Goal: Check status: Check status

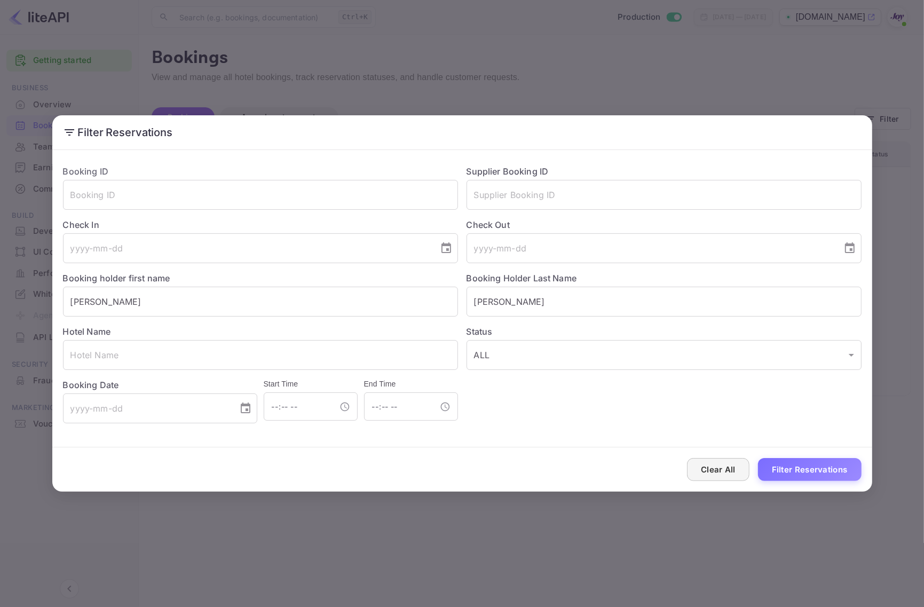
click at [709, 468] on button "Clear All" at bounding box center [718, 469] width 62 height 23
click at [180, 204] on input "text" at bounding box center [260, 195] width 395 height 30
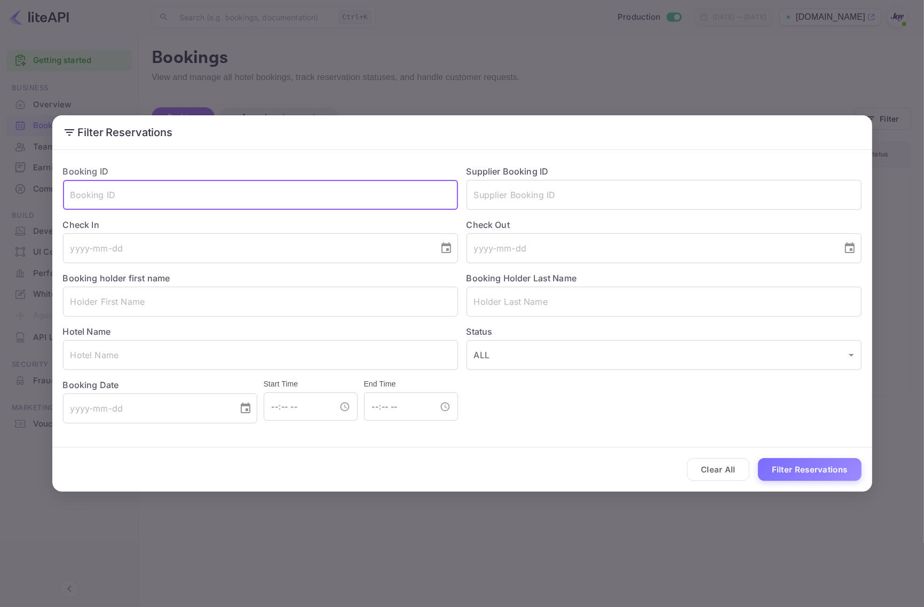
paste input "Booking ID: f1jiUlN-N"
click at [121, 193] on input "Booking ID: f1jiUlN-N" at bounding box center [260, 195] width 395 height 30
type input "f1jiUlN-N"
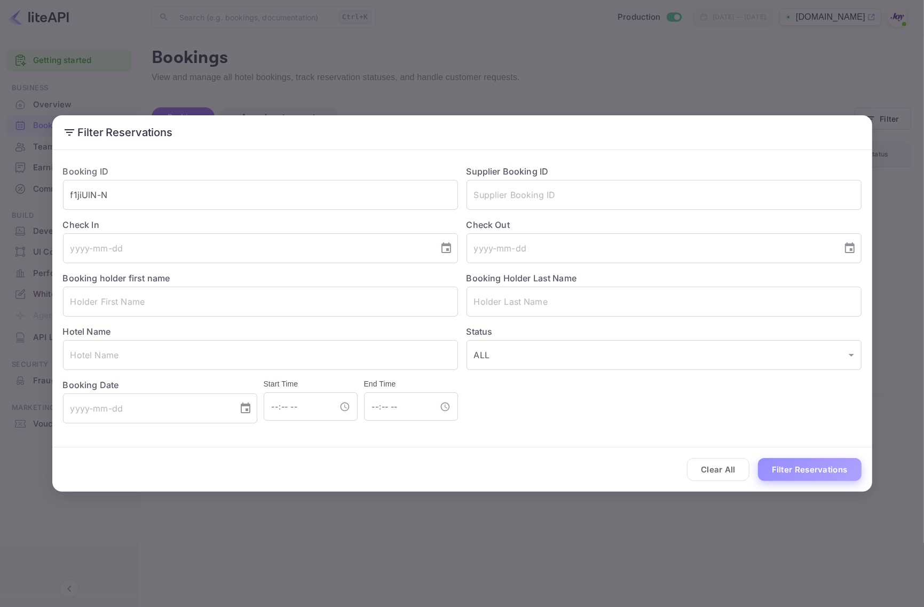
click at [788, 465] on button "Filter Reservations" at bounding box center [810, 469] width 104 height 23
click at [233, 194] on input "f1jiUlN-N" at bounding box center [260, 195] width 395 height 30
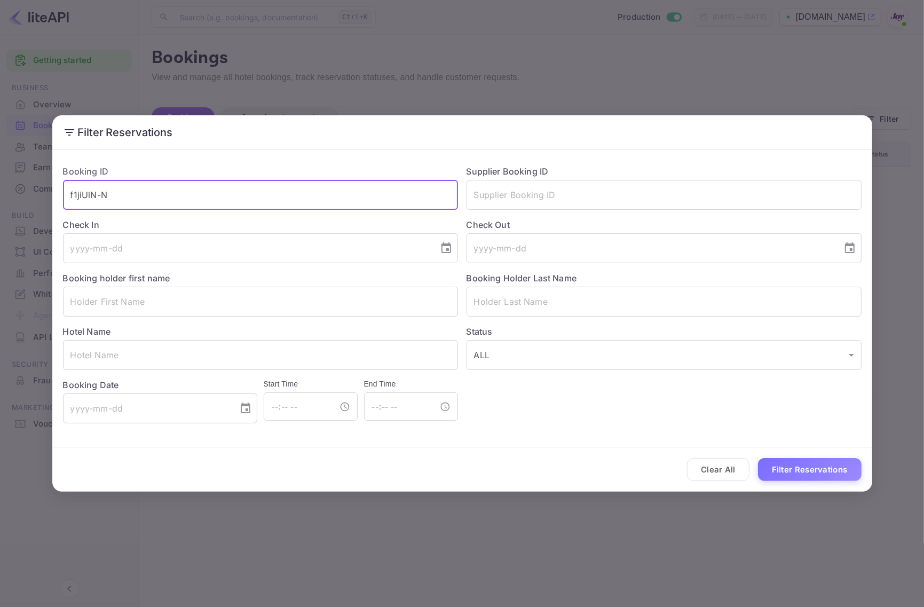
click at [233, 194] on input "f1jiUlN-N" at bounding box center [260, 195] width 395 height 30
click at [522, 196] on input "text" at bounding box center [664, 195] width 395 height 30
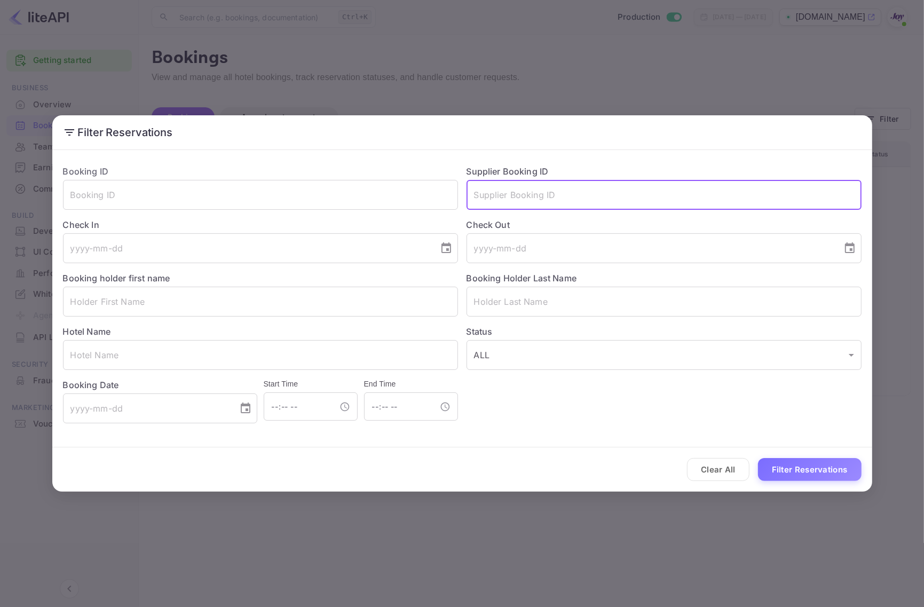
paste input "Booking ID: f1jiUlN-N"
click at [522, 198] on input "Booking ID: f1jiUlN-N" at bounding box center [664, 195] width 395 height 30
type input "f1jiUlN-N"
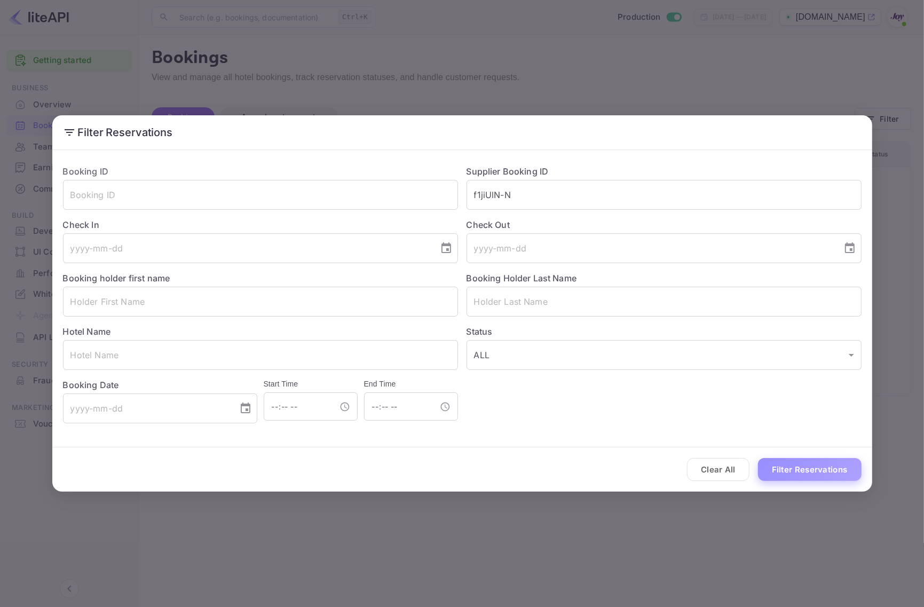
click at [783, 465] on button "Filter Reservations" at bounding box center [810, 469] width 104 height 23
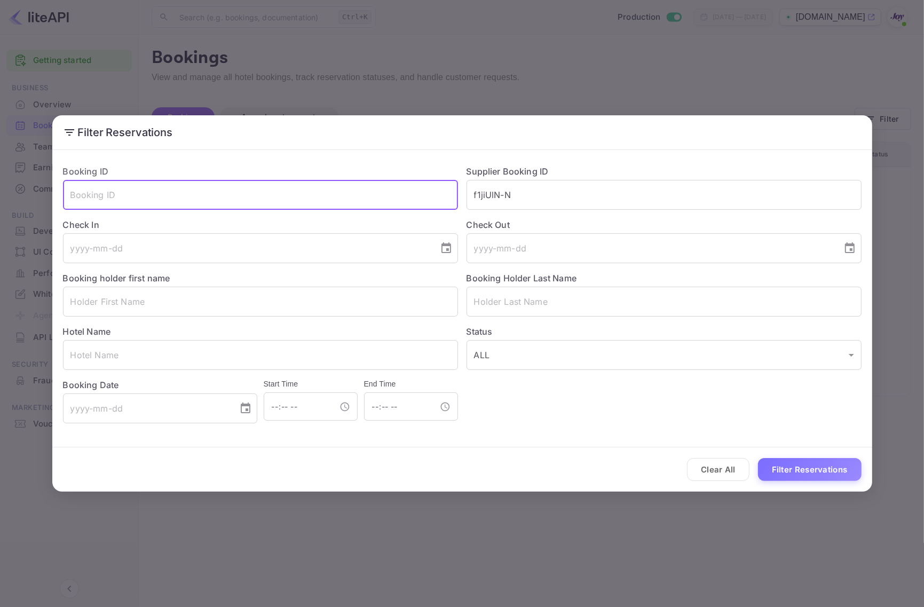
click at [148, 203] on input "text" at bounding box center [260, 195] width 395 height 30
paste input "8214382"
type input "8214382"
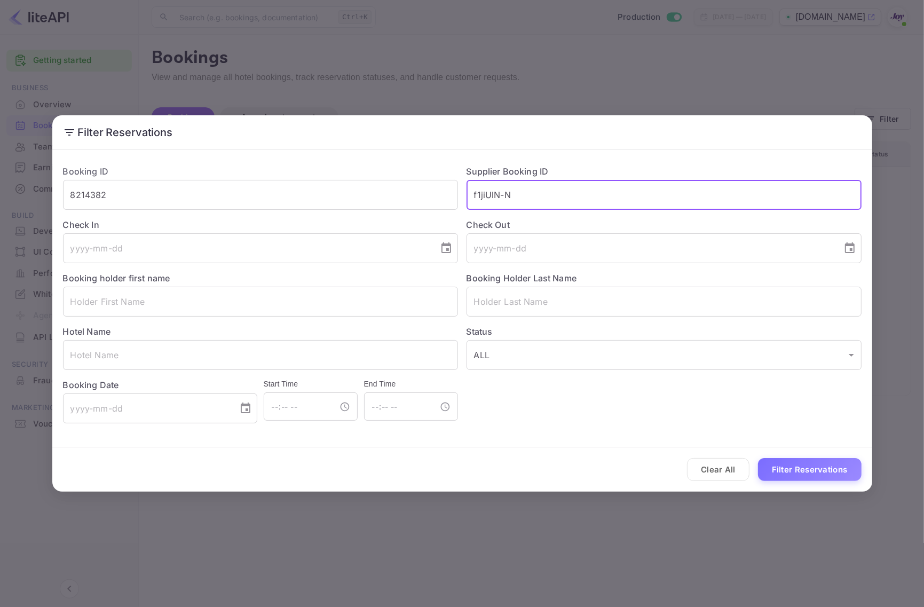
click at [525, 195] on input "f1jiUlN-N" at bounding box center [664, 195] width 395 height 30
click at [800, 470] on button "Filter Reservations" at bounding box center [810, 469] width 104 height 23
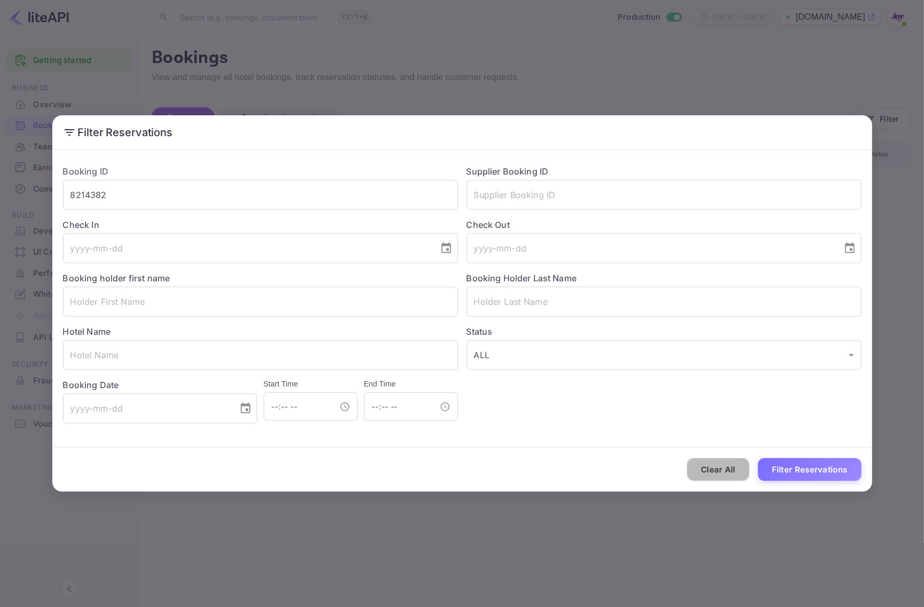
click at [726, 474] on button "Clear All" at bounding box center [718, 469] width 62 height 23
click at [546, 185] on input "text" at bounding box center [664, 195] width 395 height 30
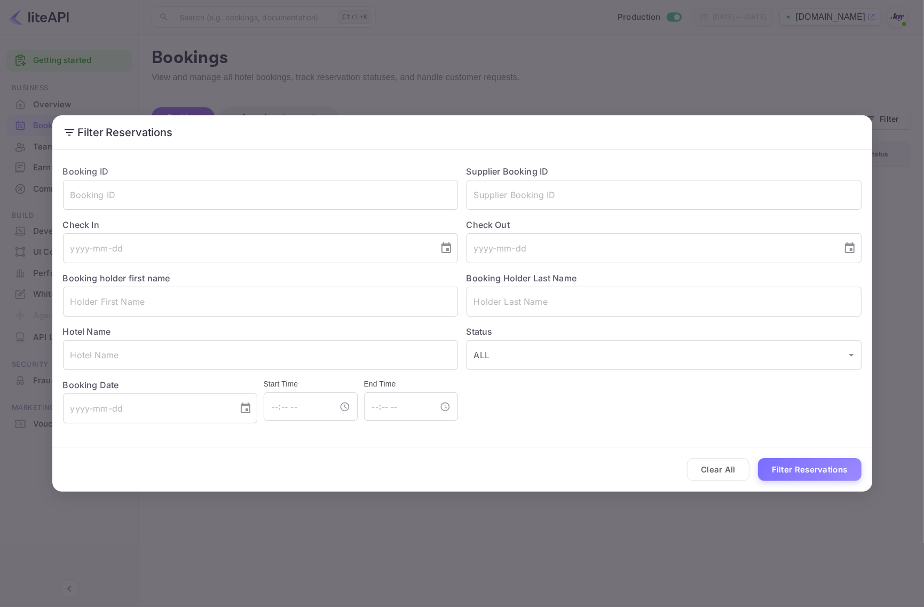
paste input "8214382"
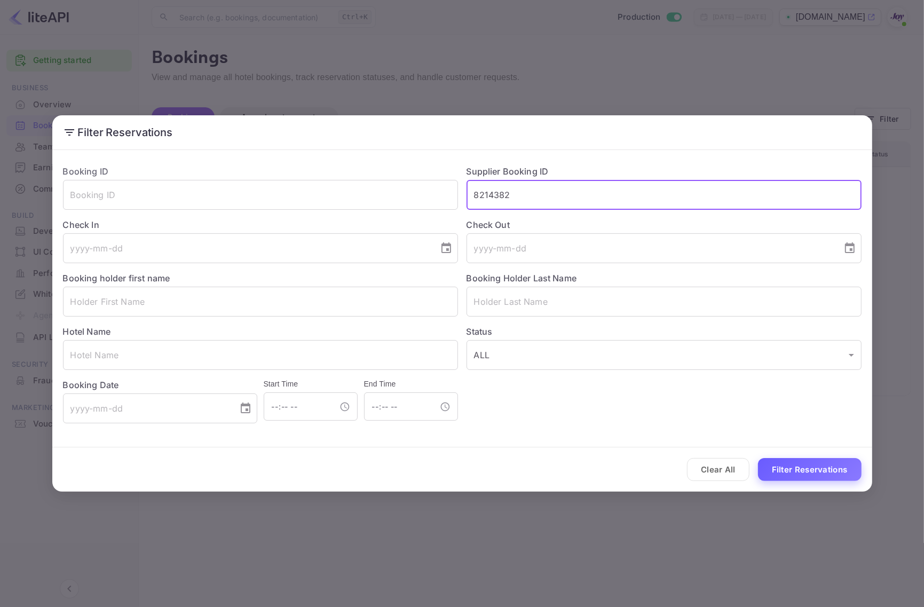
type input "8214382"
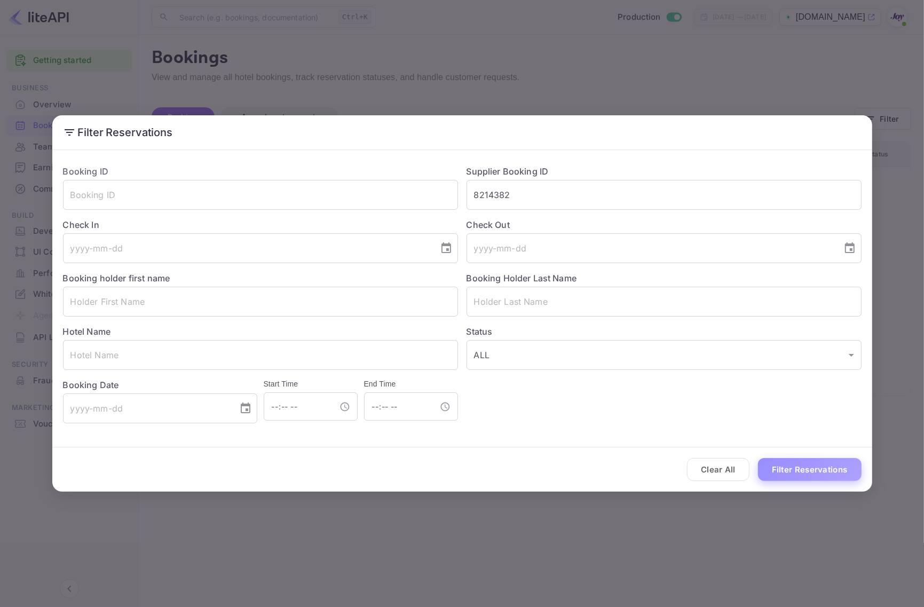
click at [812, 473] on button "Filter Reservations" at bounding box center [810, 469] width 104 height 23
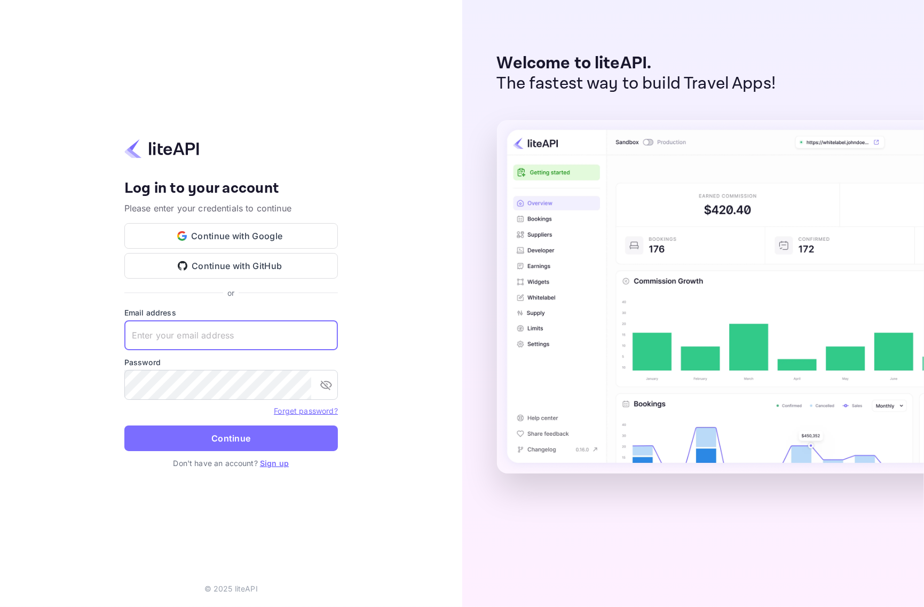
click at [225, 327] on input "text" at bounding box center [231, 335] width 214 height 30
paste input "[EMAIL_ADDRESS][DOMAIN_NAME]"
type input "[EMAIL_ADDRESS][DOMAIN_NAME]"
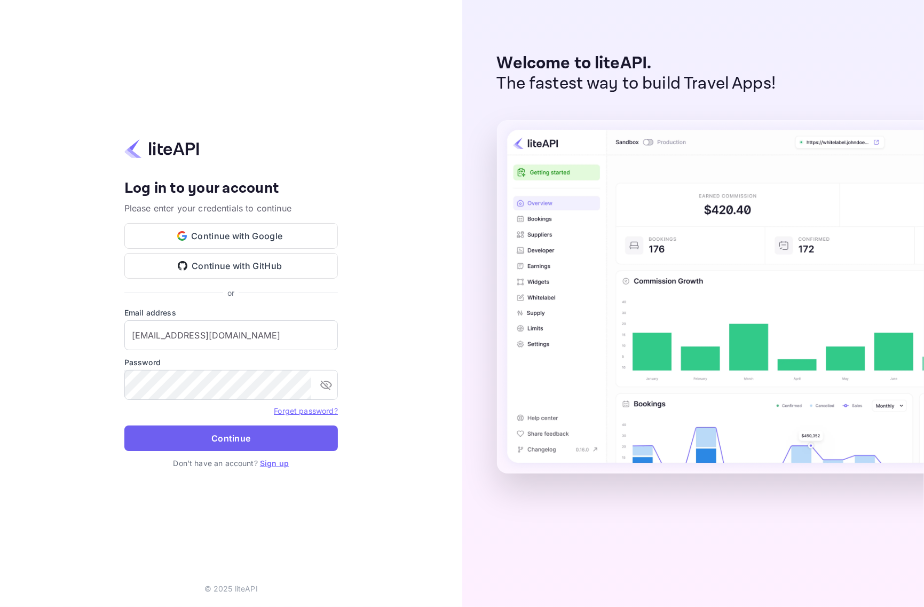
click at [214, 439] on button "Continue" at bounding box center [231, 438] width 214 height 26
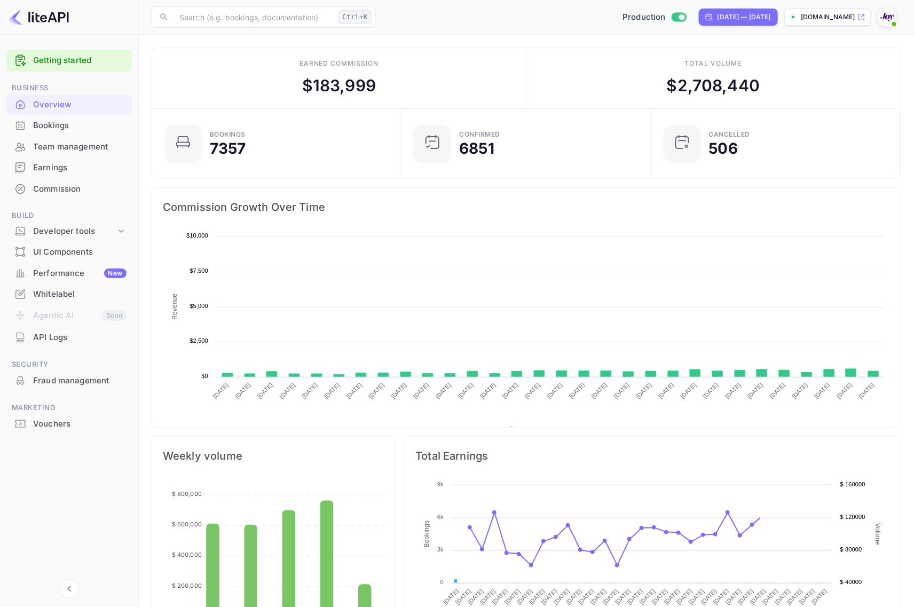
scroll to position [163, 233]
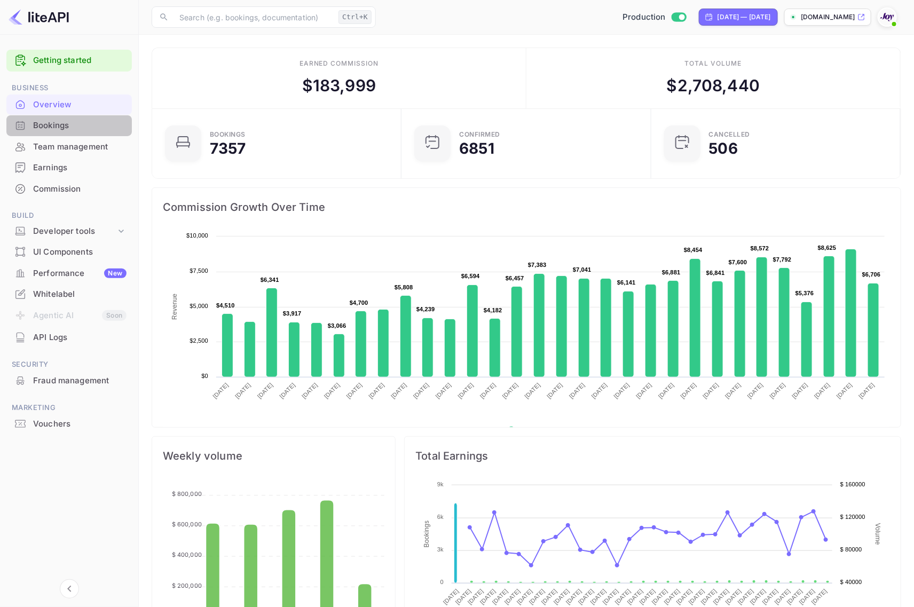
click at [81, 123] on div "Bookings" at bounding box center [79, 126] width 93 height 12
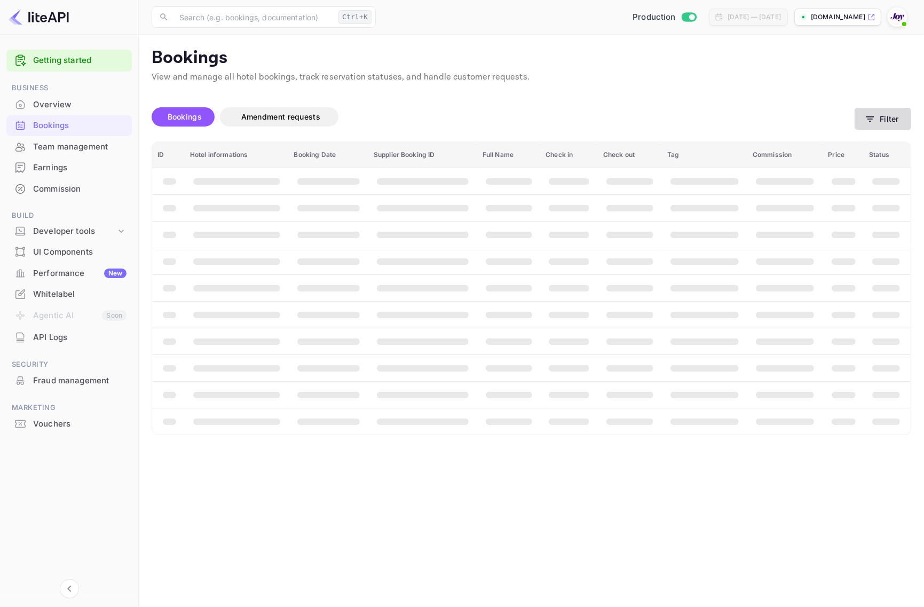
click at [876, 121] on button "Filter" at bounding box center [883, 119] width 57 height 22
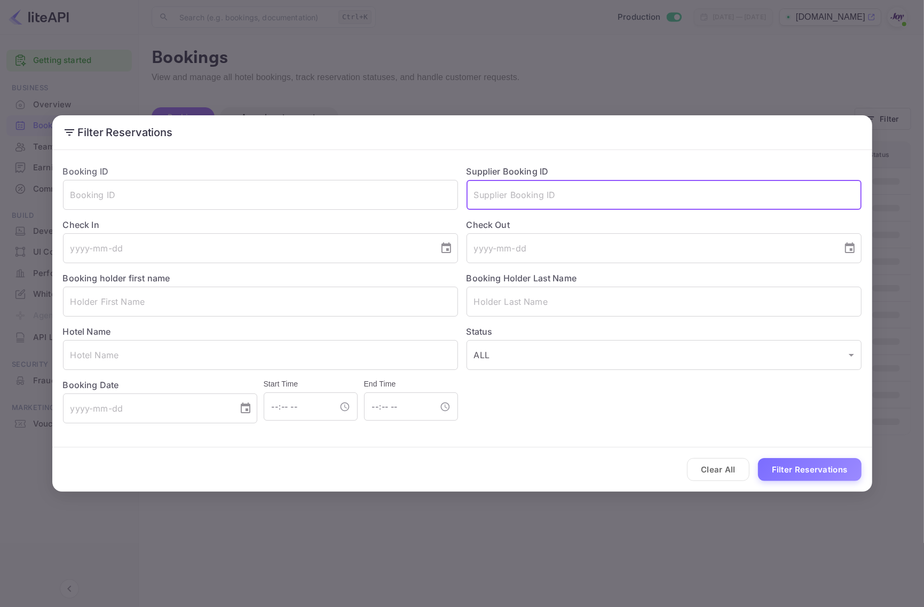
click at [554, 200] on input "text" at bounding box center [664, 195] width 395 height 30
paste input "8214382"
type input "8214382"
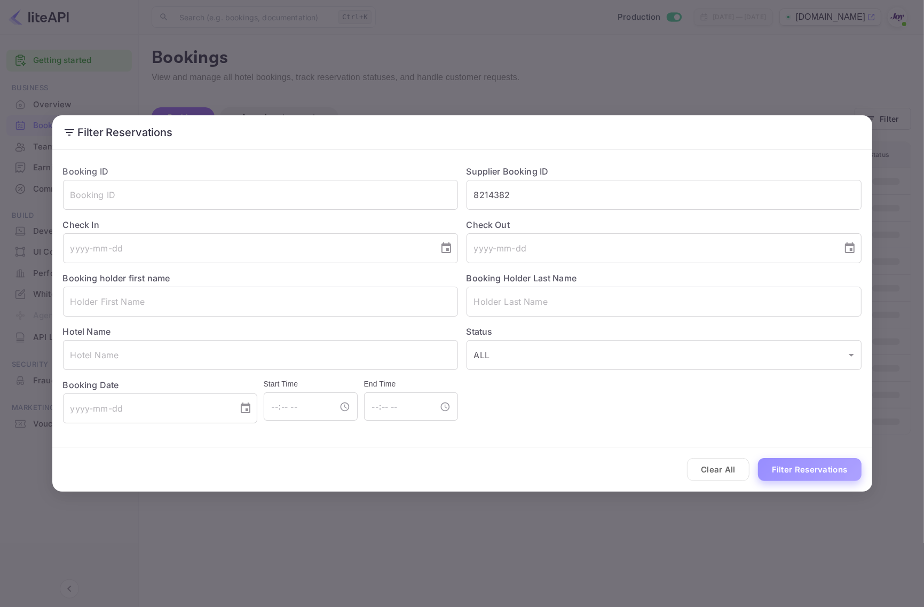
click at [791, 465] on button "Filter Reservations" at bounding box center [810, 469] width 104 height 23
click at [804, 469] on button "Filter Reservations" at bounding box center [810, 469] width 104 height 23
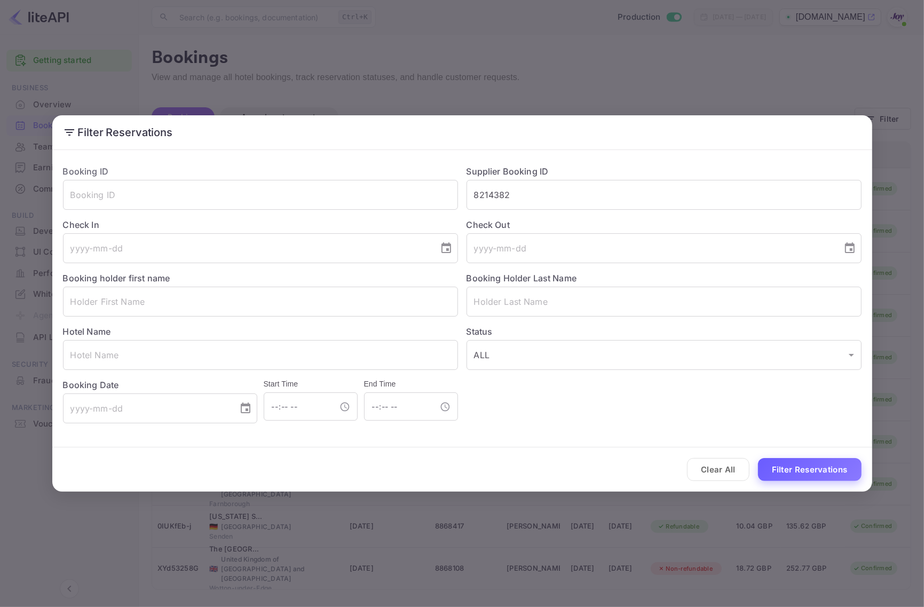
click at [804, 469] on button "Filter Reservations" at bounding box center [810, 469] width 104 height 23
click at [913, 495] on div "Filter Reservations Booking ID ​ Supplier Booking ID 8214382 ​ Check In ​ Check…" at bounding box center [462, 303] width 924 height 607
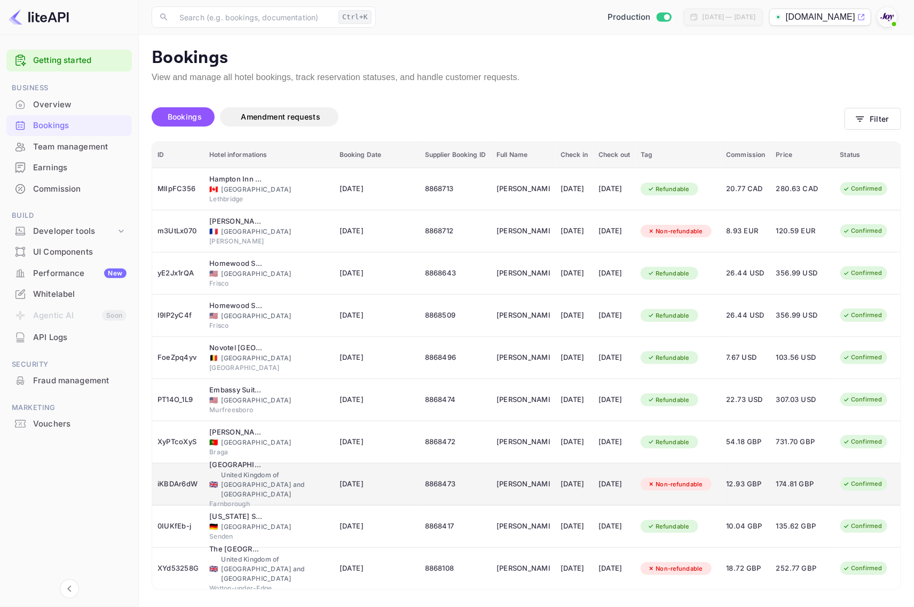
scroll to position [3, 0]
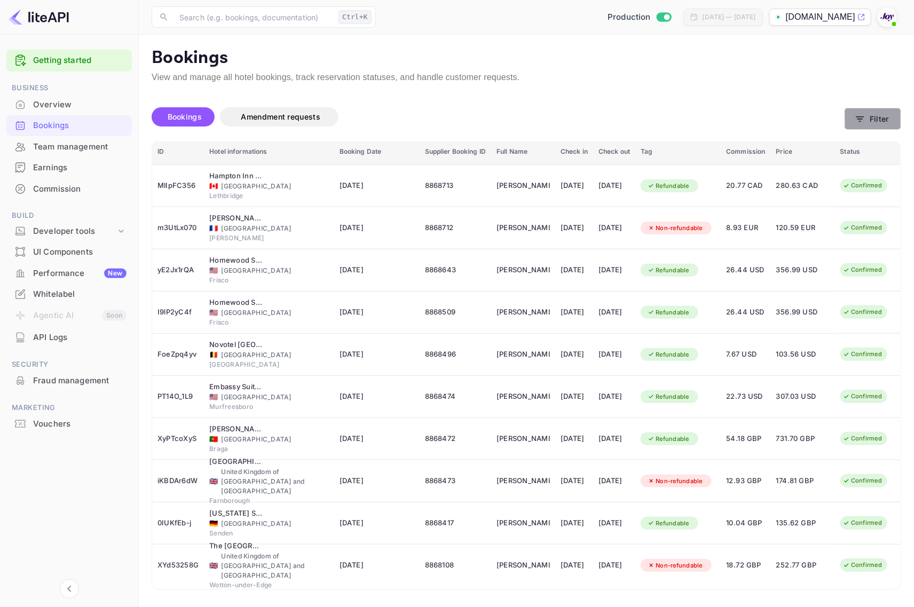
click at [866, 121] on button "Filter" at bounding box center [872, 119] width 57 height 22
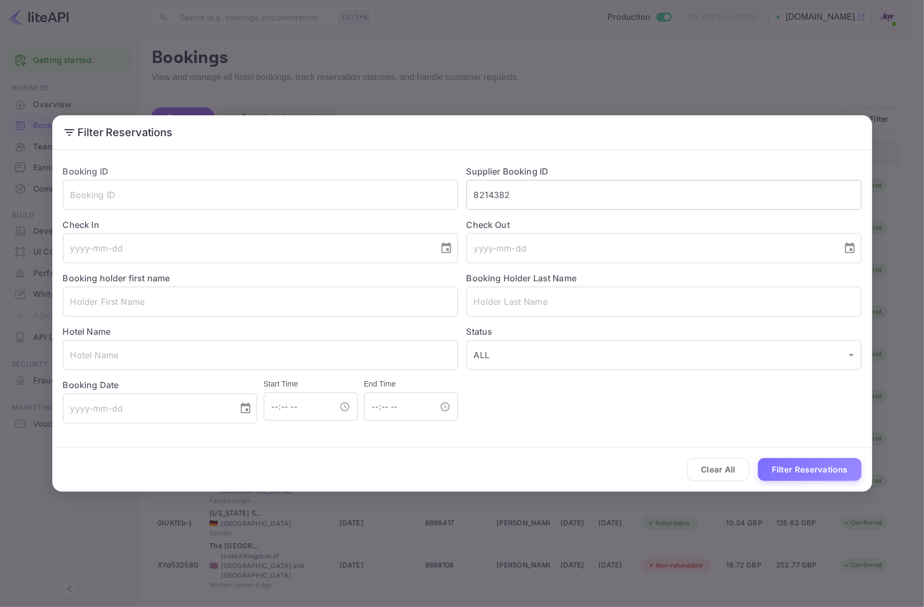
click at [580, 206] on input "8214382" at bounding box center [664, 195] width 395 height 30
paste input "8214382"
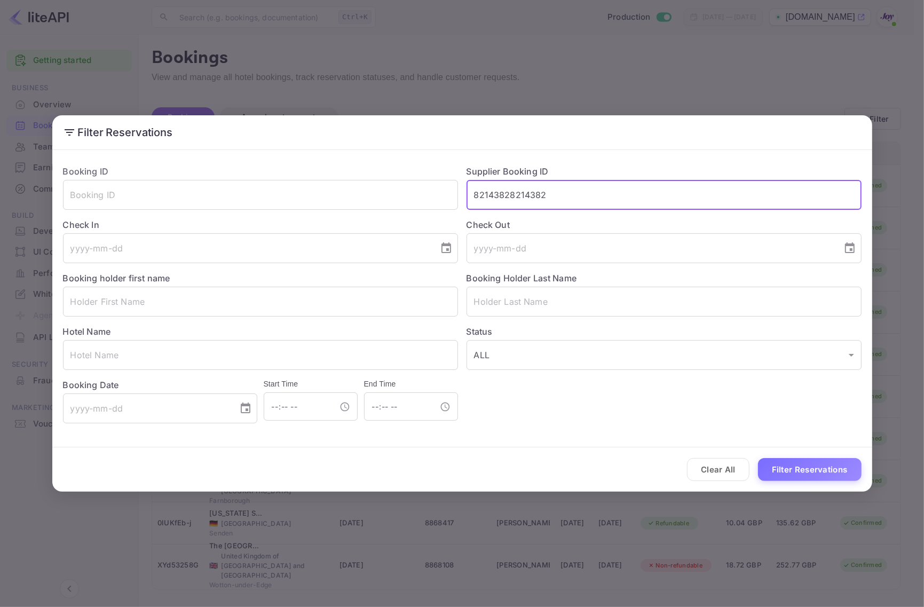
click at [581, 206] on input "82143828214382" at bounding box center [664, 195] width 395 height 30
paste input "text"
type input "8214382"
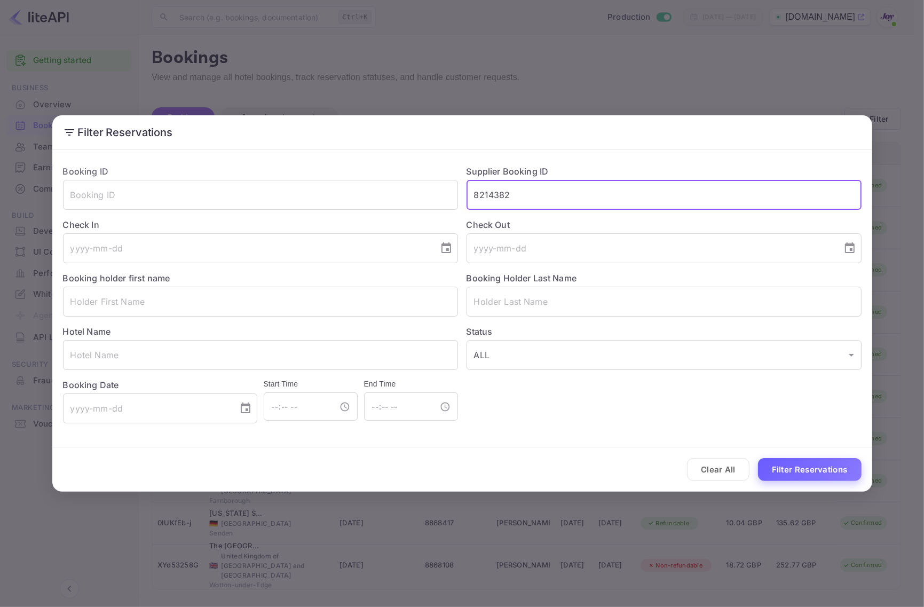
click at [801, 471] on button "Filter Reservations" at bounding box center [810, 469] width 104 height 23
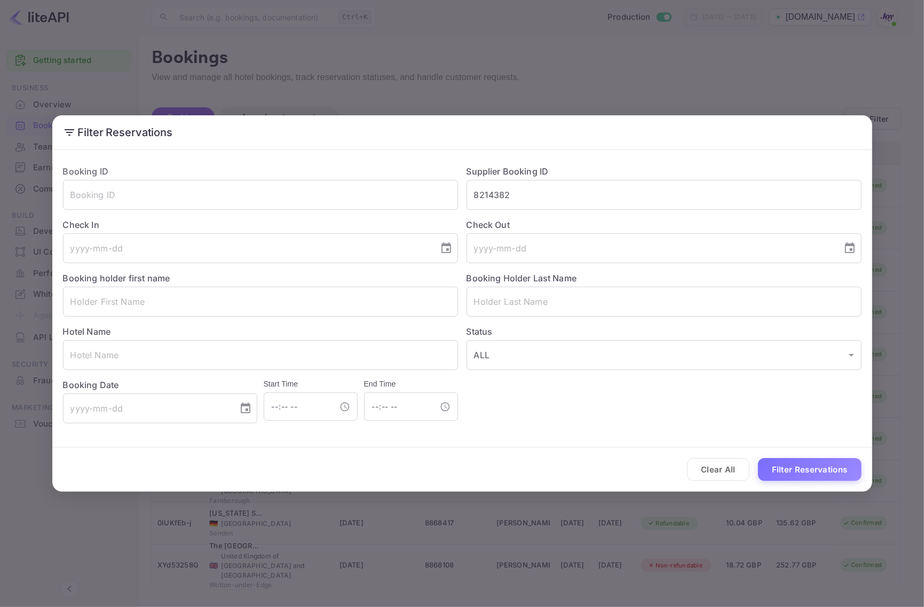
drag, startPoint x: 486, startPoint y: 43, endPoint x: 414, endPoint y: 22, distance: 75.0
click at [485, 43] on div "Filter Reservations Booking ID ​ Supplier Booking ID 8214382 ​ Check In ​ Check…" at bounding box center [462, 303] width 924 height 607
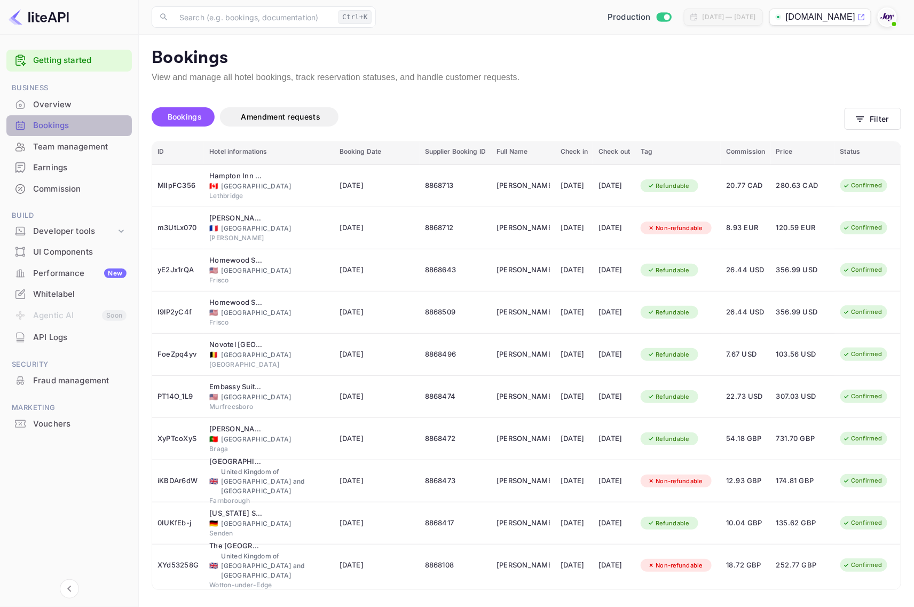
click at [72, 123] on div "Bookings" at bounding box center [79, 126] width 93 height 12
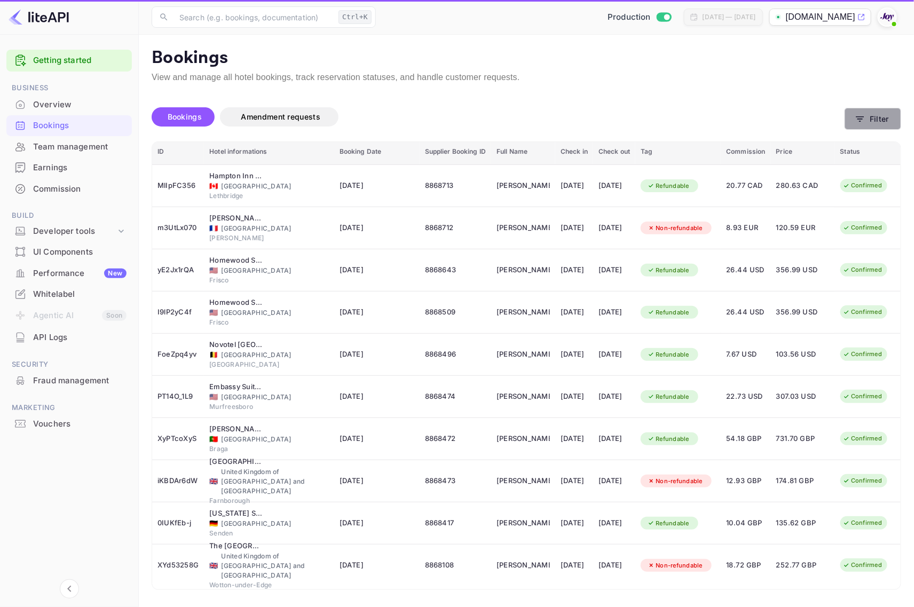
click at [873, 119] on button "Filter" at bounding box center [872, 119] width 57 height 22
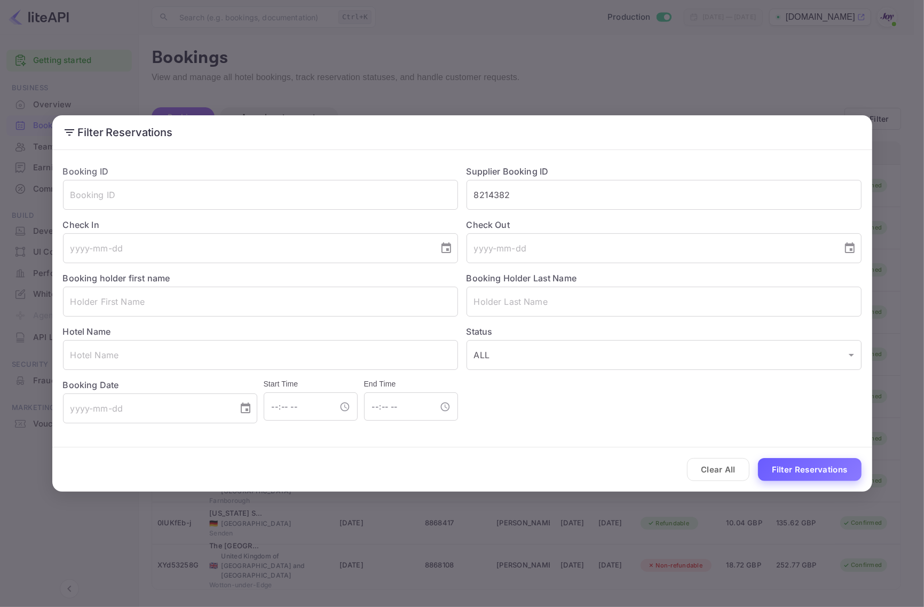
click at [796, 462] on button "Filter Reservations" at bounding box center [810, 469] width 104 height 23
click at [583, 198] on input "8214382" at bounding box center [664, 195] width 395 height 30
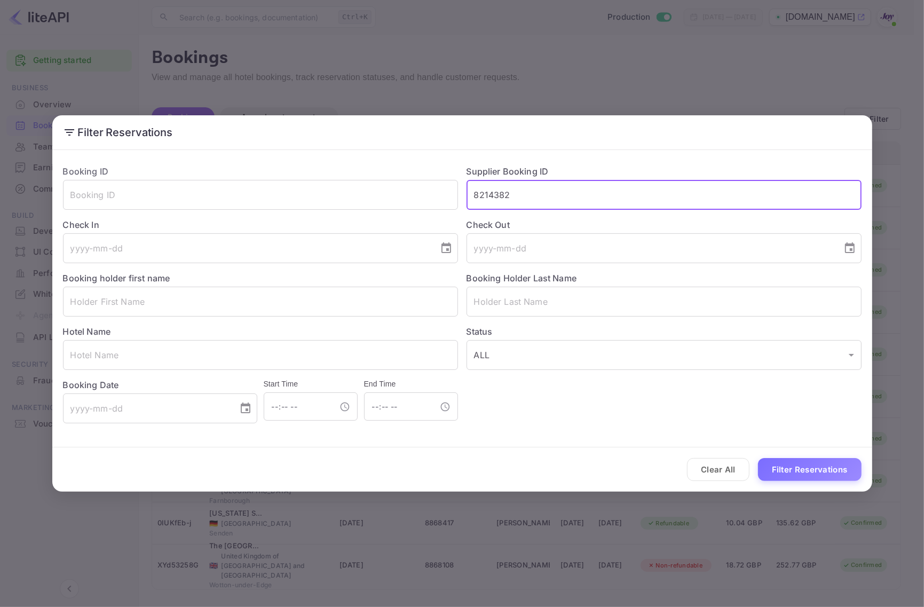
click at [583, 198] on input "8214382" at bounding box center [664, 195] width 395 height 30
click at [713, 473] on button "Clear All" at bounding box center [718, 469] width 62 height 23
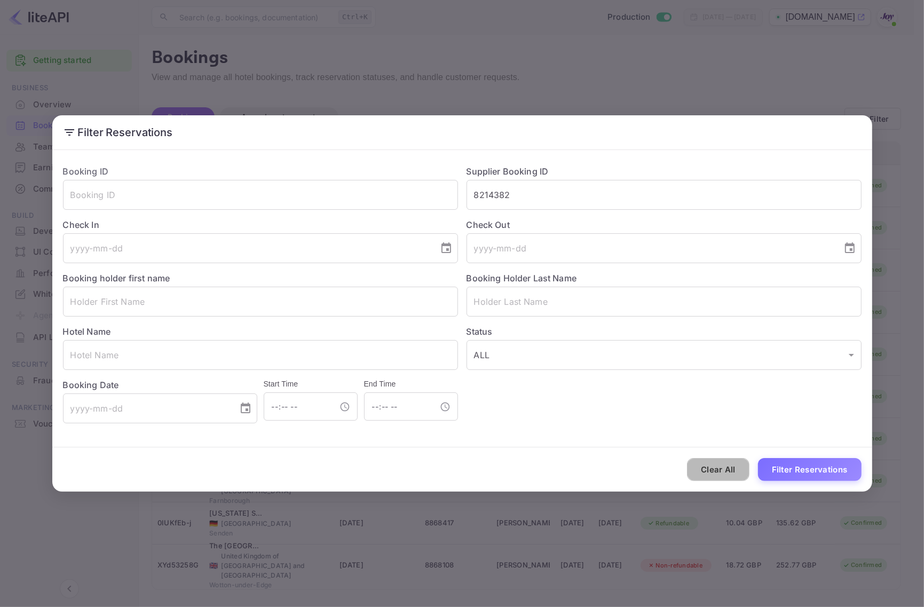
click at [713, 473] on button "Clear All" at bounding box center [718, 469] width 62 height 23
click at [554, 204] on input "text" at bounding box center [664, 195] width 395 height 30
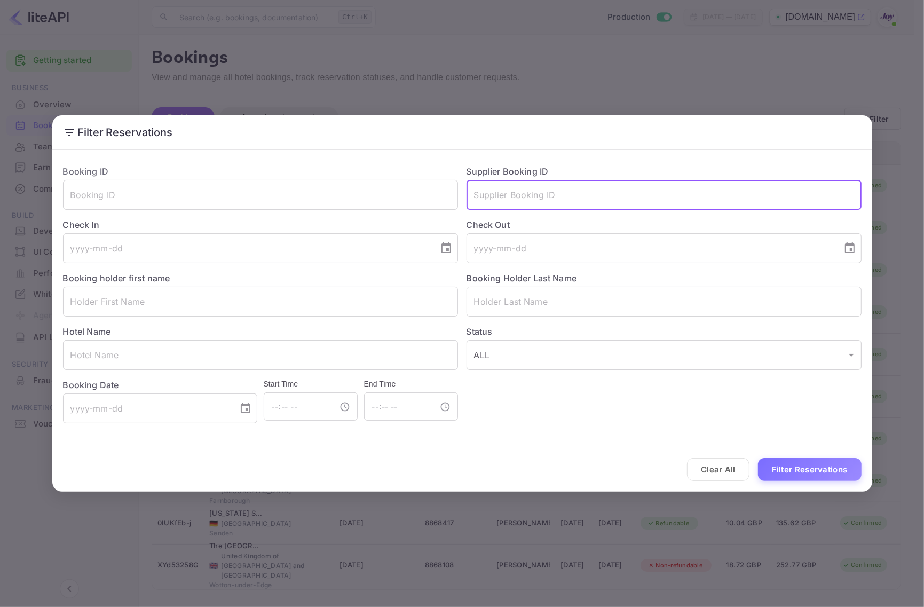
paste input "8214382"
type input "8214382"
click at [796, 462] on button "Filter Reservations" at bounding box center [810, 469] width 104 height 23
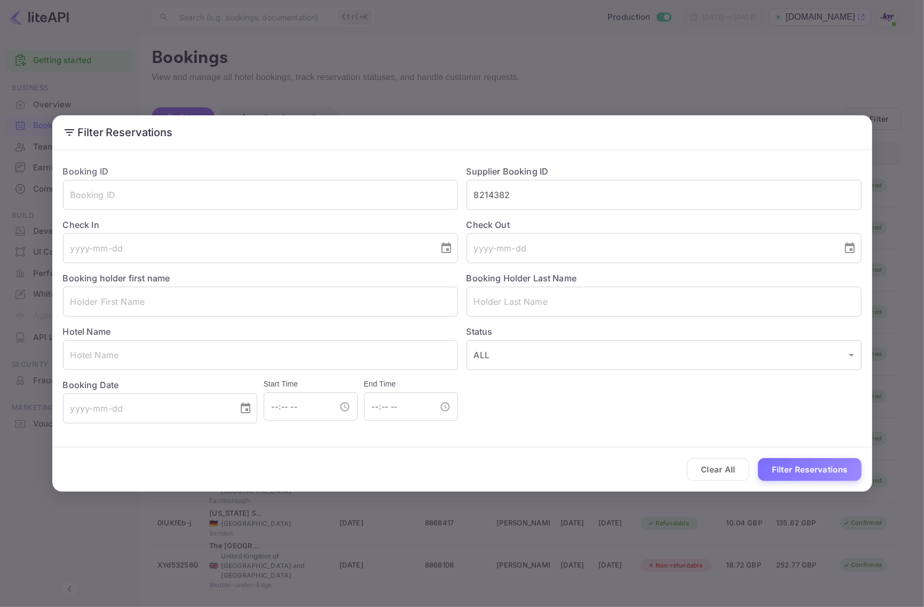
click at [148, 152] on div "Filter Reservations Booking ID ​ Supplier Booking ID 8214382 ​ Check In ​ Check…" at bounding box center [462, 303] width 820 height 376
click at [345, 62] on div "Filter Reservations Booking ID ​ Supplier Booking ID 8214382 ​ Check In ​ Check…" at bounding box center [462, 303] width 924 height 607
